Goal: Task Accomplishment & Management: Manage account settings

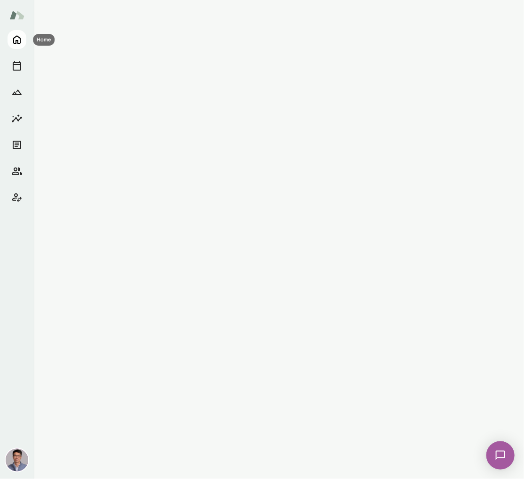
click at [18, 40] on icon "Home" at bounding box center [17, 40] width 8 height 8
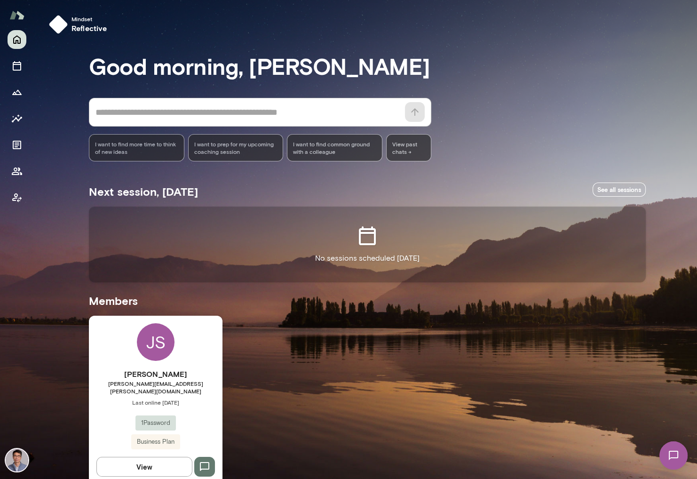
scroll to position [8, 0]
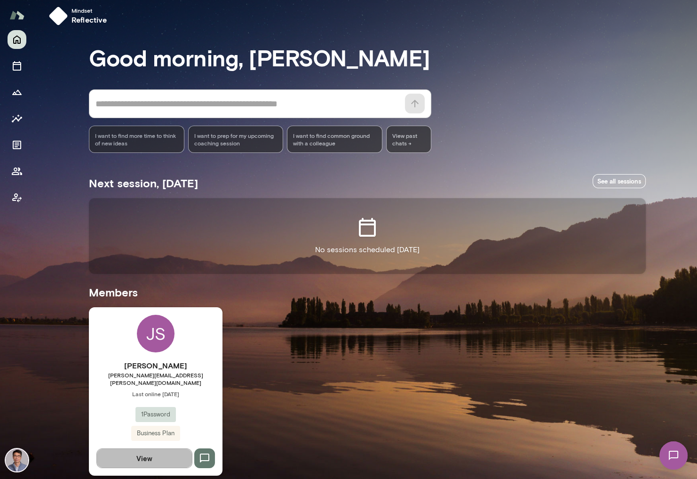
click at [146, 453] on button "View" at bounding box center [144, 458] width 96 height 20
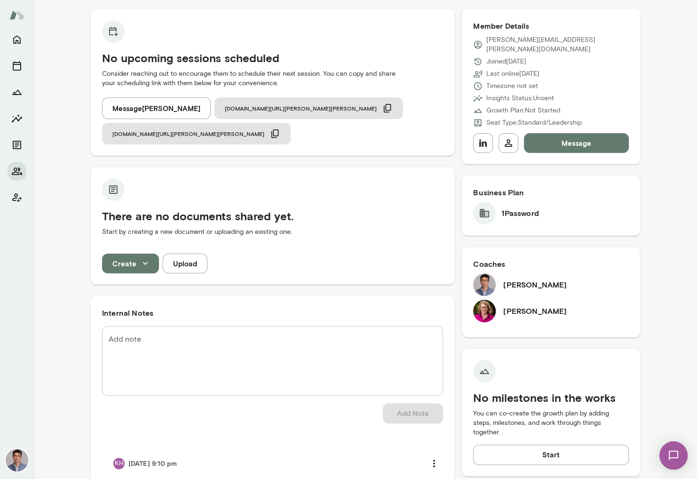
scroll to position [89, 0]
click at [482, 139] on icon "button" at bounding box center [483, 143] width 8 height 8
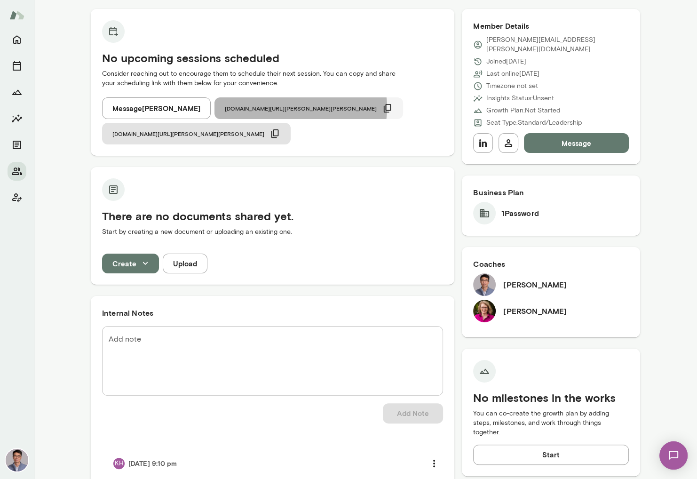
click at [382, 108] on icon "button" at bounding box center [387, 108] width 10 height 10
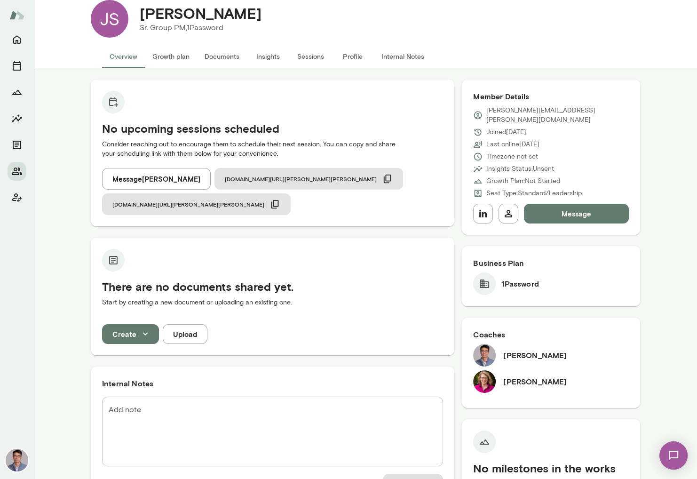
scroll to position [18, 0]
click at [148, 179] on button "Message [PERSON_NAME]" at bounding box center [156, 179] width 109 height 22
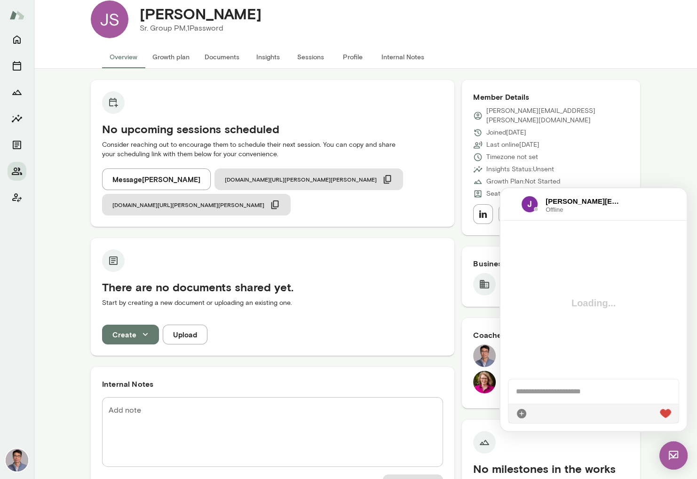
scroll to position [0, 0]
click at [524, 393] on div at bounding box center [593, 391] width 170 height 24
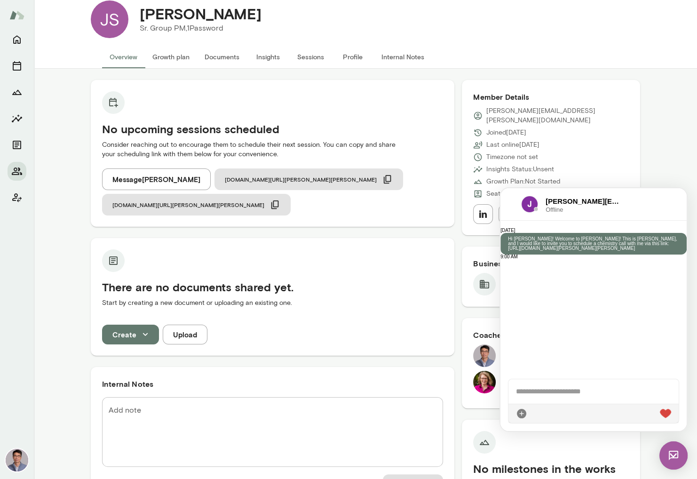
scroll to position [102, 0]
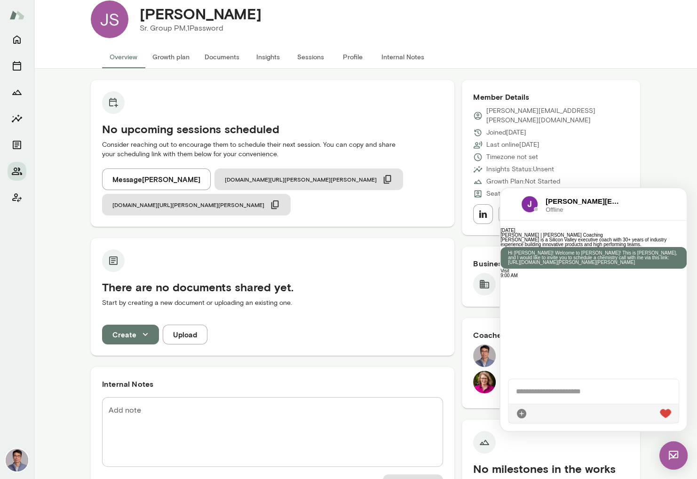
click at [524, 397] on div at bounding box center [593, 391] width 171 height 24
click at [16, 459] on img at bounding box center [17, 459] width 23 height 23
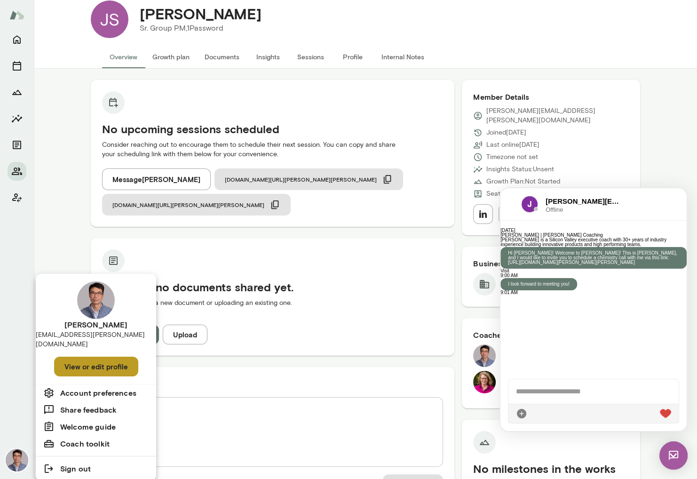
click at [90, 357] on button "View or edit profile" at bounding box center [96, 366] width 84 height 20
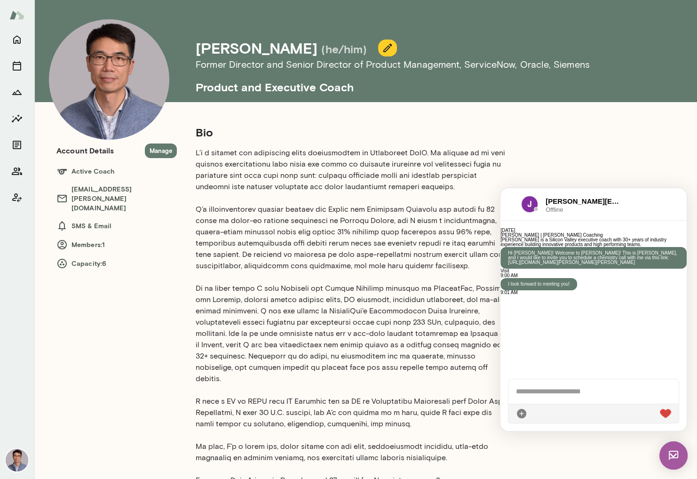
click at [524, 165] on div "Bio Years of experience: 15+ years LinkedIn Profile Professional experience Chi…" at bounding box center [376, 448] width 399 height 646
click at [524, 455] on img at bounding box center [673, 455] width 28 height 28
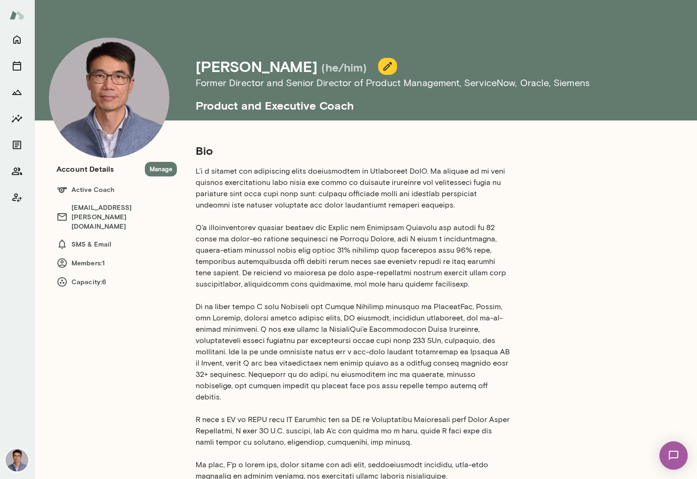
click at [383, 66] on icon "button" at bounding box center [387, 66] width 8 height 8
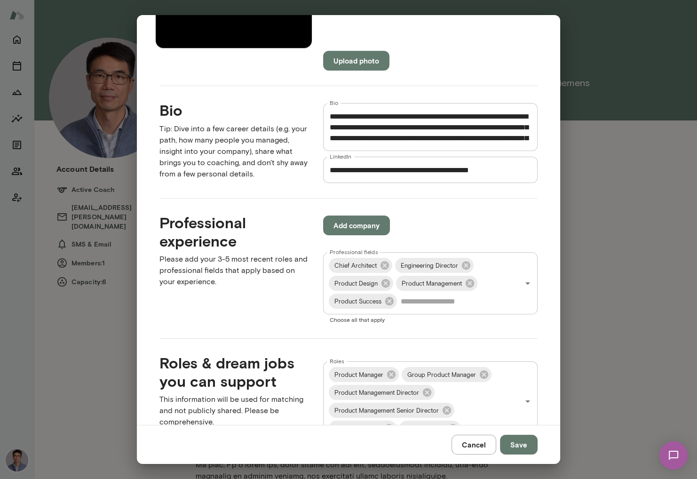
scroll to position [217, 0]
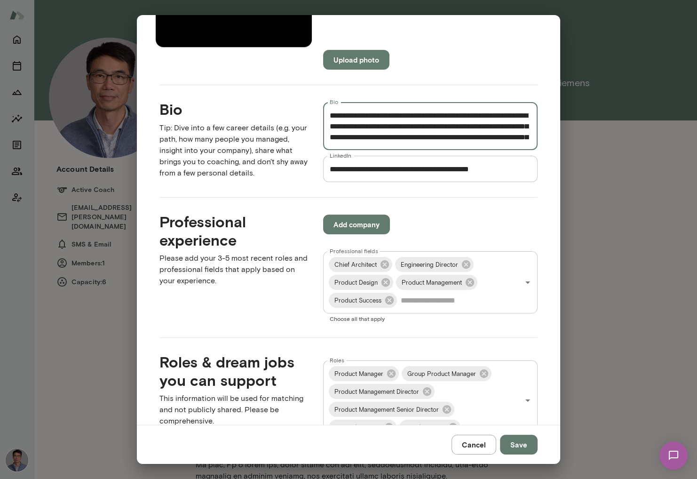
click at [483, 138] on textarea "Bio" at bounding box center [430, 126] width 201 height 32
click at [524, 139] on textarea "Bio" at bounding box center [430, 126] width 201 height 32
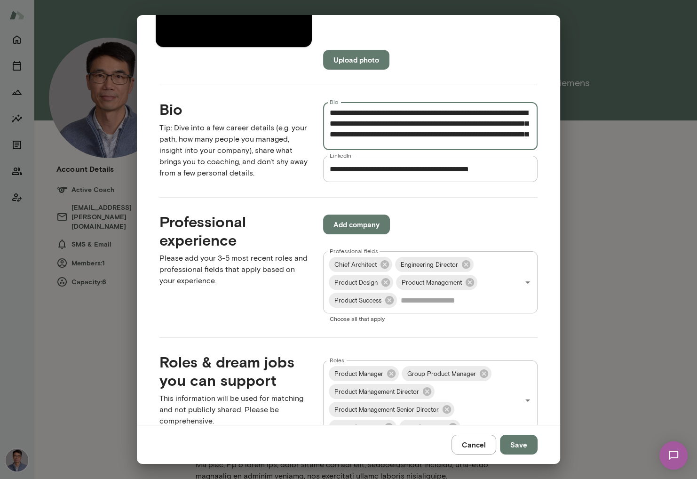
scroll to position [165, 0]
click at [511, 124] on textarea "Bio" at bounding box center [430, 126] width 201 height 32
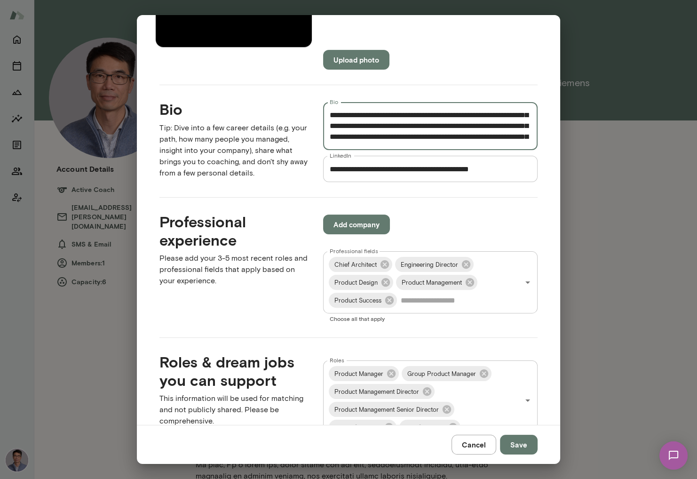
scroll to position [194, 0]
click at [356, 126] on textarea "Bio" at bounding box center [430, 126] width 201 height 32
type textarea "**********"
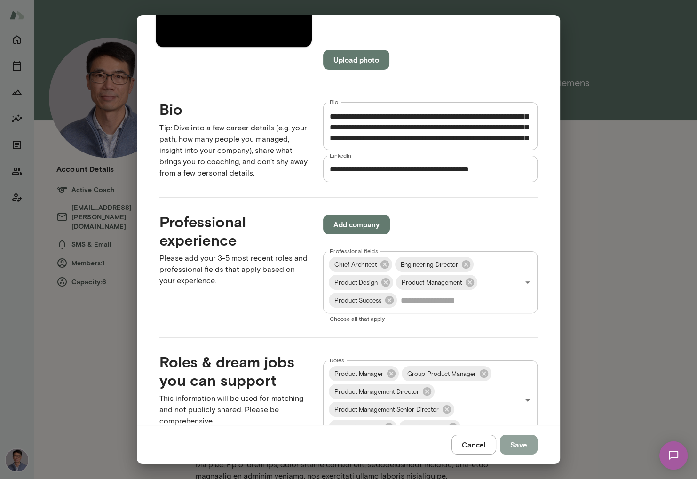
click at [518, 446] on button "Save" at bounding box center [519, 444] width 38 height 20
